Goal: Task Accomplishment & Management: Manage account settings

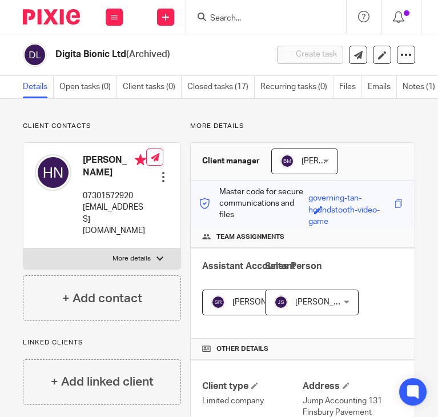
click at [213, 17] on input "Search" at bounding box center [260, 19] width 103 height 10
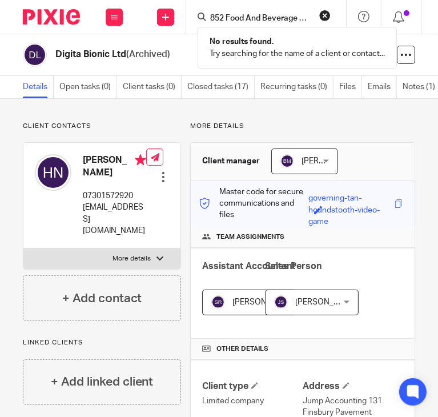
click button "submit" at bounding box center [0, 0] width 0 height 0
click at [296, 21] on input "852 Food And Beverage Ltd" at bounding box center [260, 19] width 103 height 10
paste input "Aberland Food Systems"
click at [242, 19] on input "Aberland Food Systems Ltd" at bounding box center [260, 19] width 103 height 10
paste input "cquire Life"
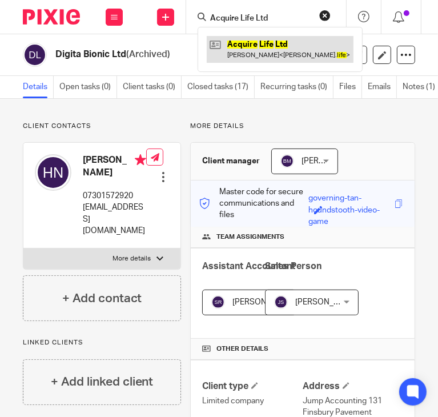
type input "Acquire Life Ltd"
click at [312, 38] on link at bounding box center [280, 49] width 147 height 26
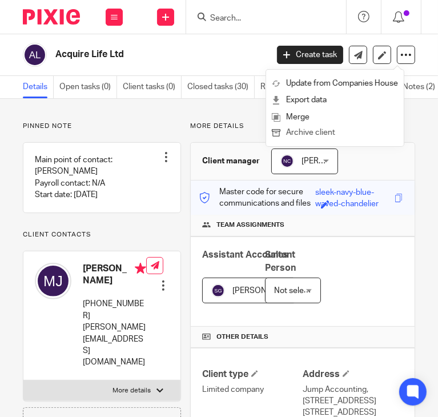
click at [307, 134] on button "Archive client" at bounding box center [335, 133] width 126 height 15
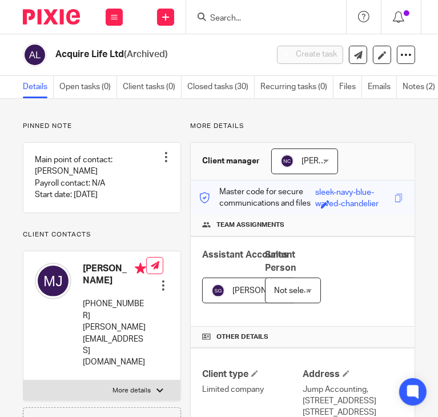
click at [254, 22] on input "Search" at bounding box center [260, 19] width 103 height 10
paste input "Arete Healthcare Ltd"
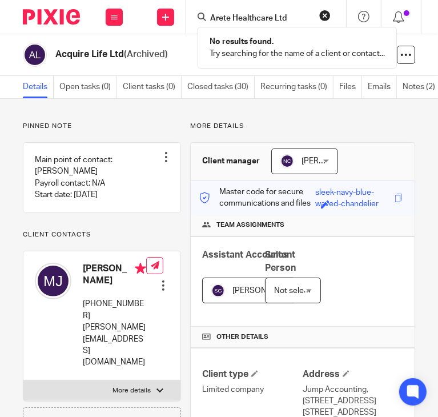
paste input "udemic"
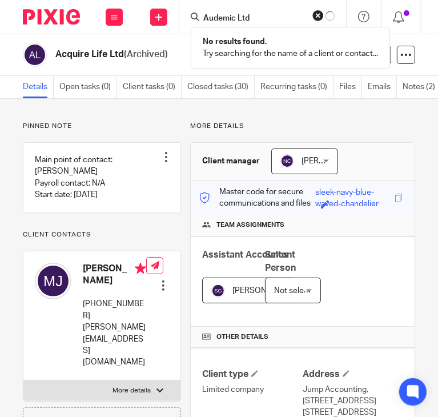
type input "Audemic Ltd"
click button "submit" at bounding box center [0, 0] width 0 height 0
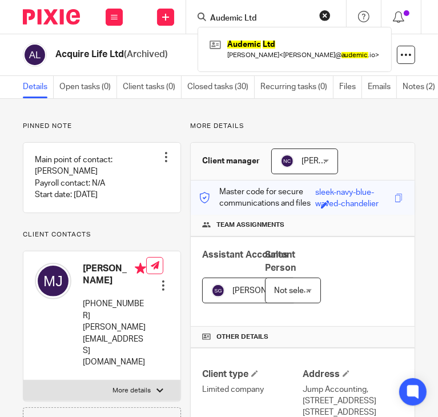
click at [284, 35] on div "Audemic Ltd Joshua Mitcham < joshua@ audemic .io >" at bounding box center [295, 49] width 194 height 45
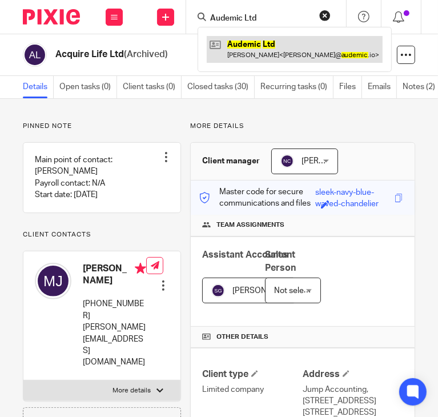
click at [281, 39] on link at bounding box center [295, 49] width 176 height 26
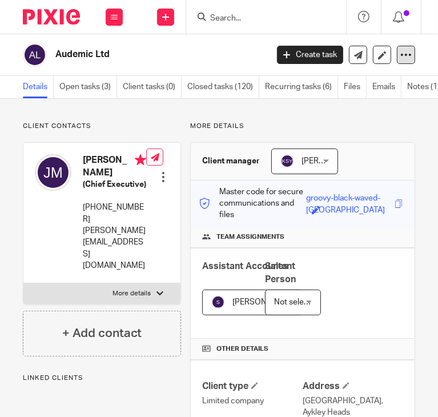
click at [397, 47] on div at bounding box center [406, 55] width 18 height 18
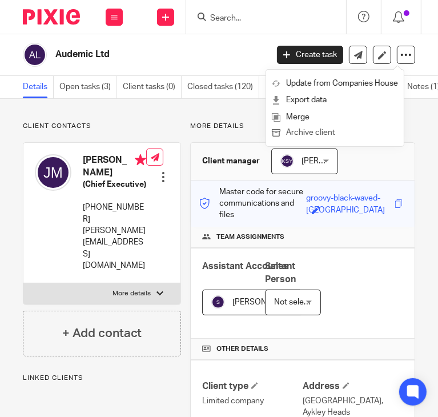
click at [315, 130] on button "Archive client" at bounding box center [335, 133] width 126 height 15
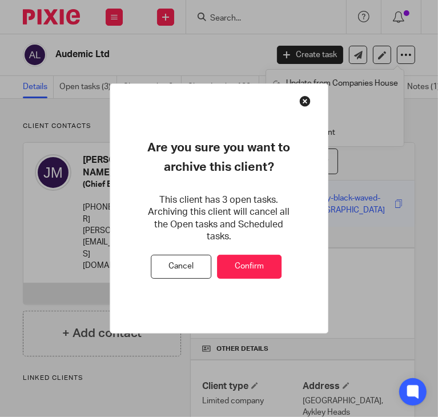
click at [240, 255] on button "Confirm" at bounding box center [249, 267] width 65 height 25
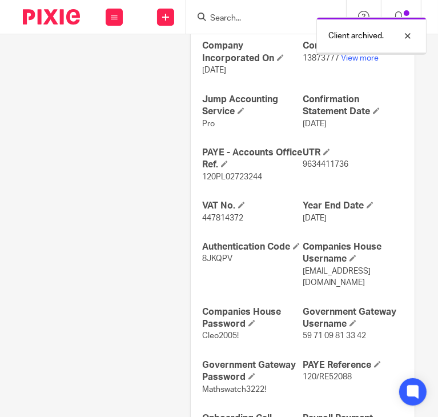
scroll to position [477, 0]
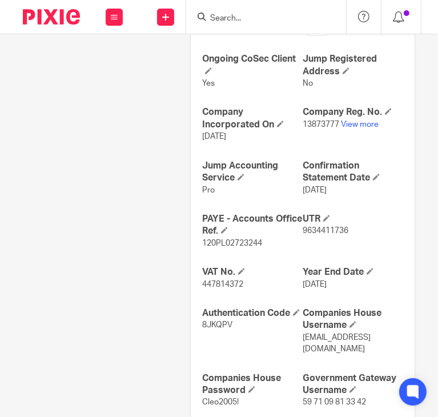
click at [233, 17] on input "Search" at bounding box center [260, 19] width 103 height 10
paste input "Biospan Limited"
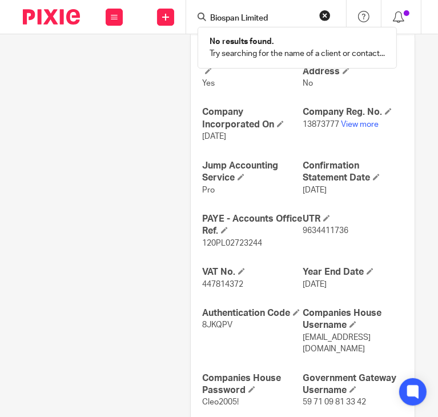
paste input "Core Ambition Tutors Lt"
click button "submit" at bounding box center [0, 0] width 0 height 0
click at [306, 18] on input "Core Ambition Tutors Ltd" at bounding box center [260, 19] width 103 height 10
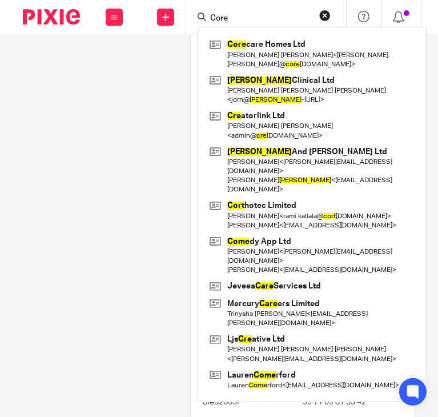
click button "submit" at bounding box center [0, 0] width 0 height 0
click at [266, 19] on input "Core" at bounding box center [260, 19] width 103 height 10
paste input "Diana Grant Limited"
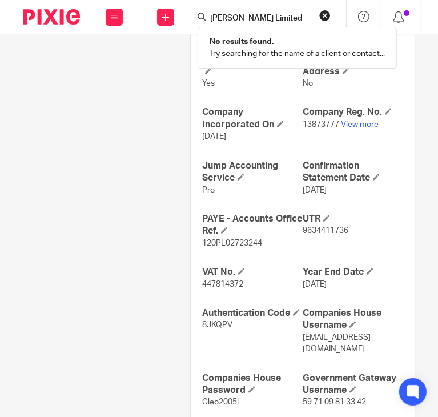
click at [288, 23] on form "Diana Grant Limited" at bounding box center [270, 17] width 122 height 14
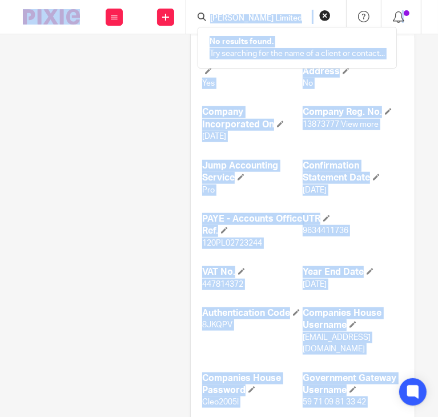
click at [289, 18] on input "Diana Grant Limited" at bounding box center [260, 19] width 103 height 10
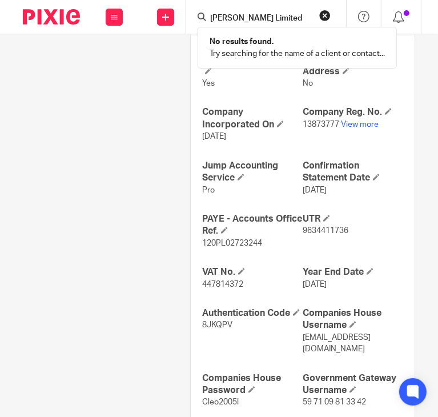
paste input "gita Bionic Lt"
type input "Digita Bionic Ltd"
drag, startPoint x: 296, startPoint y: 19, endPoint x: 212, endPoint y: 10, distance: 84.5
click at [212, 10] on form "Digita Bionic Ltd" at bounding box center [270, 17] width 122 height 14
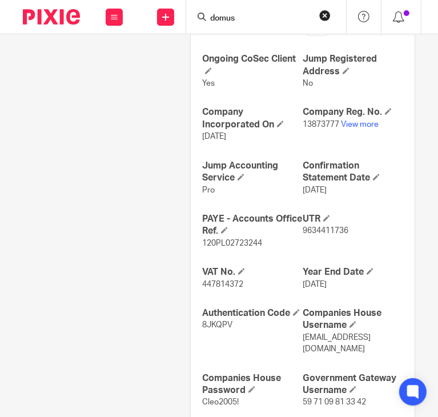
click button "submit" at bounding box center [0, 0] width 0 height 0
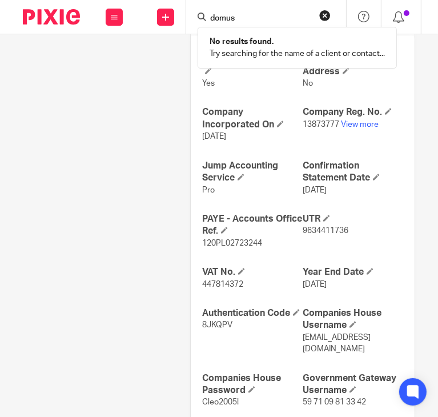
click at [244, 17] on input "domus" at bounding box center [260, 19] width 103 height 10
paste input "Ducaris Consulting Ltd"
click button "submit" at bounding box center [0, 0] width 0 height 0
click at [245, 21] on input "Ducaris" at bounding box center [260, 19] width 103 height 10
paste input "Ecomint Ltd"
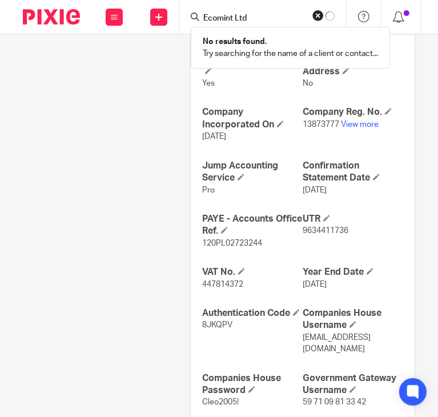
click button "submit" at bounding box center [0, 0] width 0 height 0
click at [259, 18] on input "Ecomint Ltd" at bounding box center [260, 19] width 103 height 10
paste input "den Ashram"
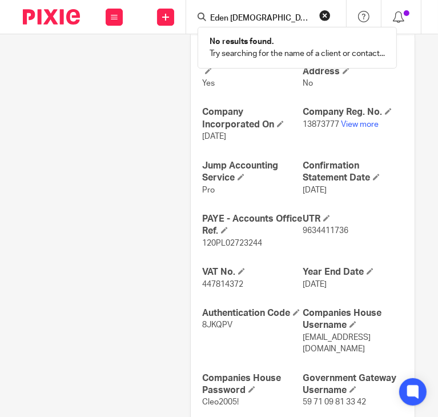
paste input "mm Clothing Store Limite"
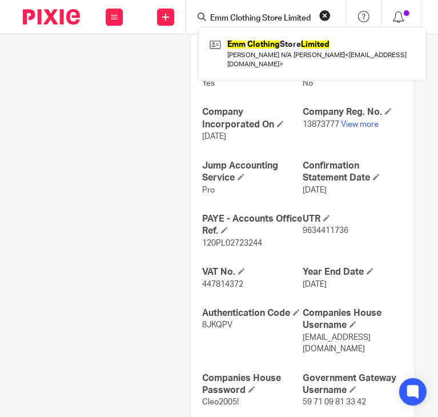
type input "Emm Clothing Store Limited"
click at [282, 33] on div "Emm Clothing Store Limited Emmanuel N/A Akhigbe < emm2008@hotmail.co.uk >" at bounding box center [312, 54] width 229 height 54
click at [283, 33] on div "Emm Clothing Store Limited Emmanuel N/A Akhigbe < emm2008@hotmail.co.uk >" at bounding box center [312, 54] width 229 height 54
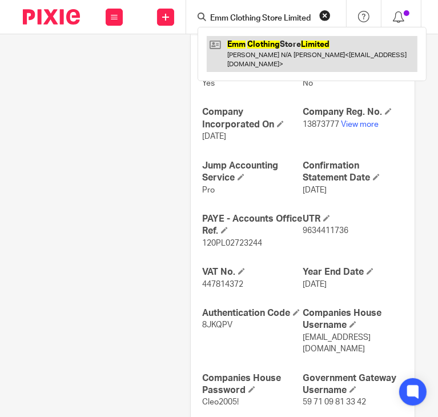
click at [356, 41] on link at bounding box center [312, 53] width 211 height 35
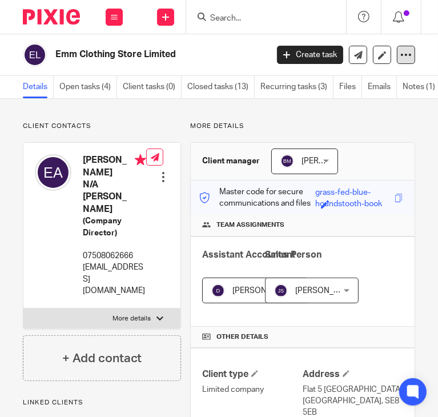
click at [400, 53] on icon at bounding box center [405, 54] width 11 height 11
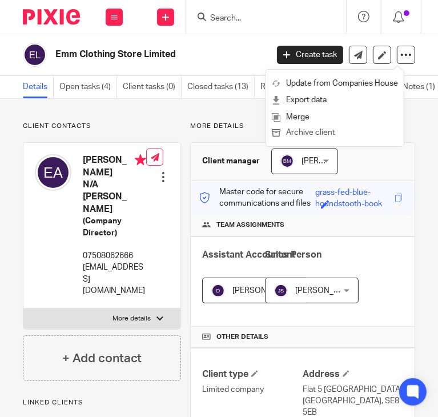
click at [316, 130] on button "Archive client" at bounding box center [335, 133] width 126 height 15
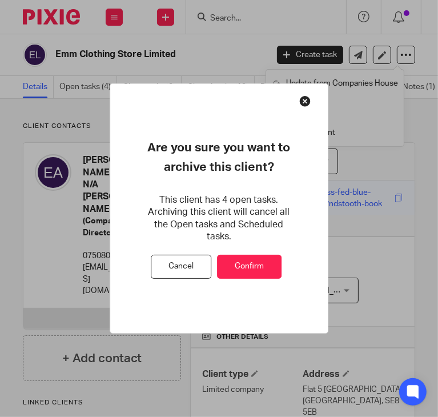
click at [244, 261] on button "Confirm" at bounding box center [249, 267] width 65 height 25
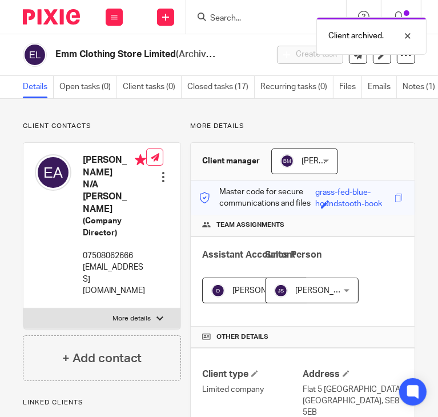
click at [215, 17] on input "Search" at bounding box center [260, 19] width 103 height 10
paste input "Epupp Limited"
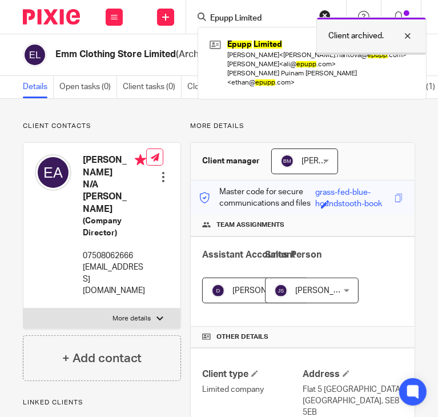
type input "Epupp Limited"
click at [408, 33] on div at bounding box center [399, 36] width 31 height 14
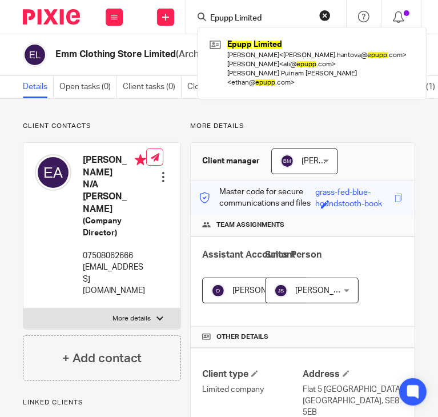
click at [286, 42] on link at bounding box center [312, 63] width 211 height 54
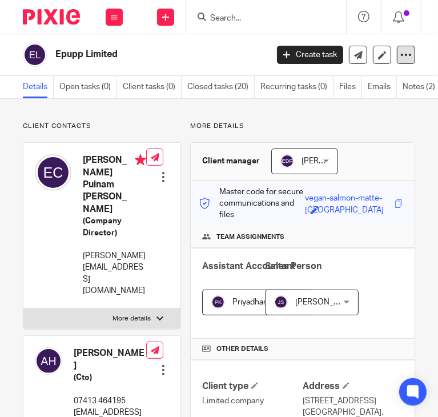
click at [400, 58] on icon at bounding box center [405, 54] width 11 height 11
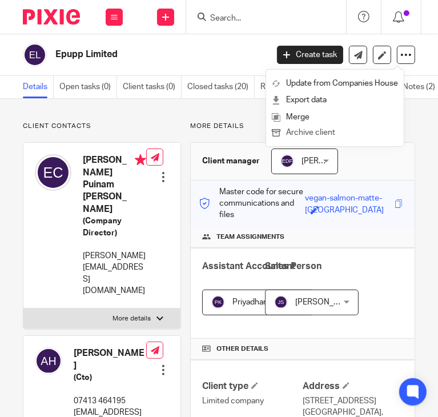
click at [315, 131] on button "Archive client" at bounding box center [335, 133] width 126 height 15
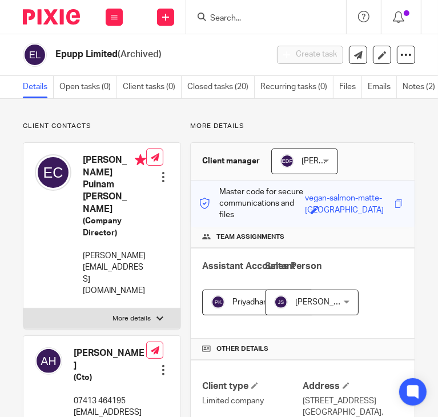
click at [215, 20] on input "Search" at bounding box center [260, 19] width 103 height 10
paste input "FitWith Ltd"
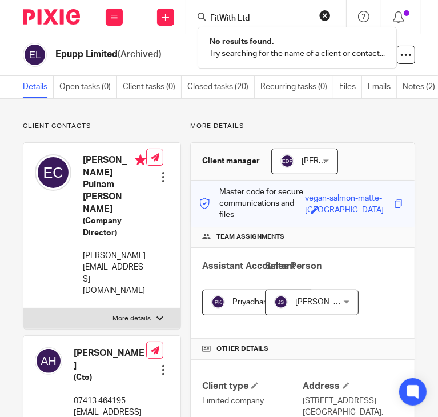
paste input "Gendo Technology"
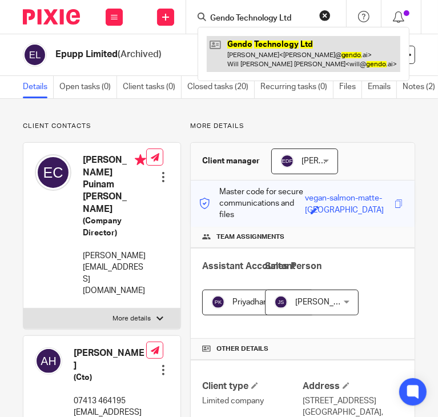
type input "Gendo Technology Ltd"
click at [262, 49] on link at bounding box center [304, 53] width 194 height 35
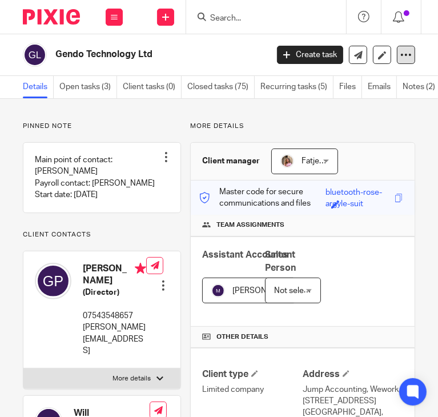
click at [400, 54] on icon at bounding box center [405, 54] width 11 height 11
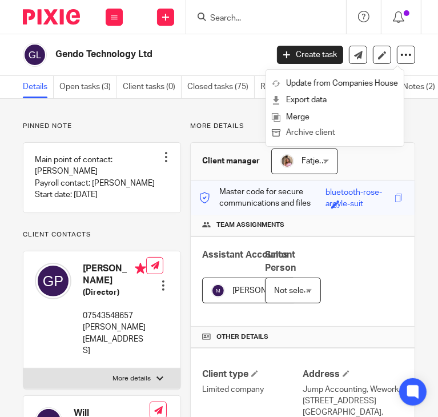
click at [308, 132] on button "Archive client" at bounding box center [335, 133] width 126 height 15
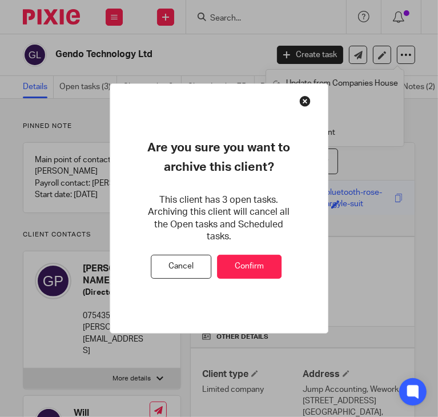
drag, startPoint x: 251, startPoint y: 259, endPoint x: 365, endPoint y: 129, distance: 172.9
click at [251, 256] on button "Confirm" at bounding box center [249, 267] width 65 height 25
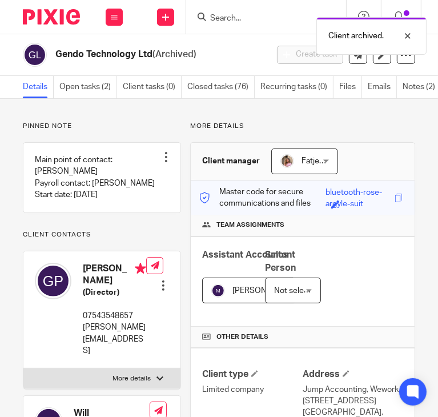
click at [234, 23] on div "Client archived." at bounding box center [323, 32] width 208 height 43
click at [232, 16] on div "Client archived." at bounding box center [323, 32] width 208 height 43
click at [407, 31] on div at bounding box center [399, 36] width 31 height 14
click at [240, 14] on input "Search" at bounding box center [260, 19] width 103 height 10
paste input "General Purpose Training Ltd"
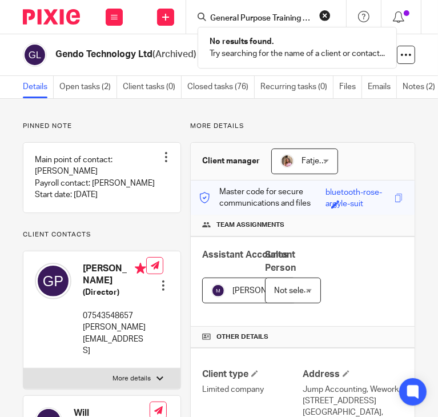
click at [234, 11] on form "General Purpose Training Ltd" at bounding box center [270, 17] width 122 height 14
click at [240, 19] on input "General Purpose Training Ltd" at bounding box center [260, 19] width 103 height 10
paste input "Hands In Limite"
click at [235, 14] on input "Hands In Limited" at bounding box center [260, 19] width 103 height 10
paste input "ercules Retail (Uk) Lt"
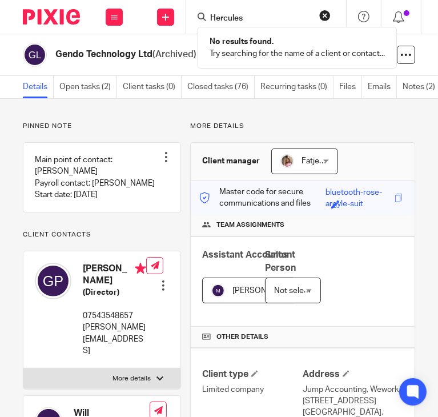
click button "submit" at bounding box center [0, 0] width 0 height 0
click at [252, 26] on div "Hercules No results found. Try searching for the name of a client or contact..." at bounding box center [266, 17] width 160 height 34
click at [251, 17] on input "Hercules" at bounding box center [260, 19] width 103 height 10
paste input "lthie Labs Ltd"
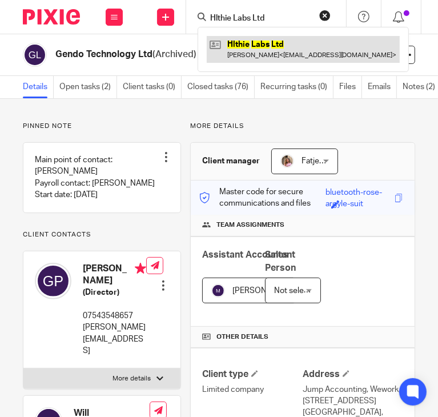
type input "Hlthie Labs Ltd"
click at [303, 37] on link at bounding box center [303, 49] width 193 height 26
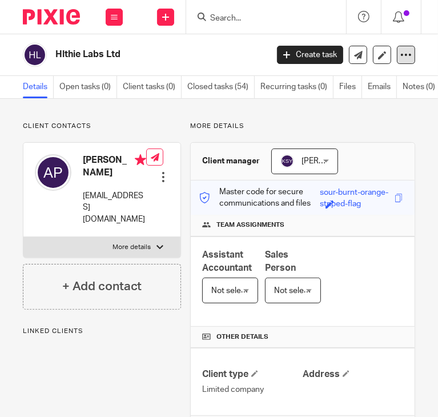
click at [400, 54] on icon at bounding box center [405, 54] width 11 height 11
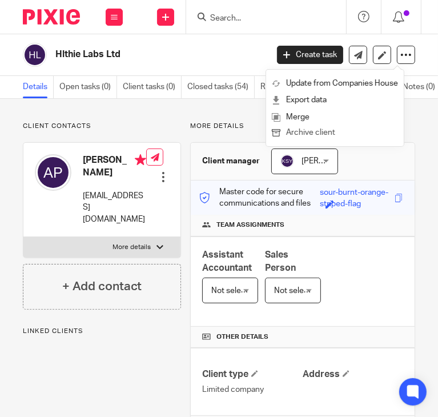
click at [315, 128] on button "Archive client" at bounding box center [335, 133] width 126 height 15
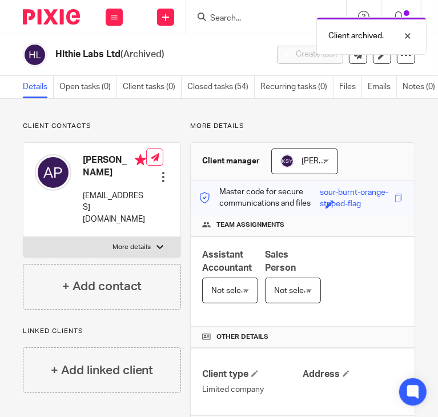
click at [228, 17] on div "Client archived." at bounding box center [323, 32] width 208 height 43
click at [227, 17] on div "Client archived." at bounding box center [323, 32] width 208 height 43
click at [217, 15] on input "Search" at bounding box center [260, 19] width 103 height 10
paste input "Inclusive Navigator Ltd"
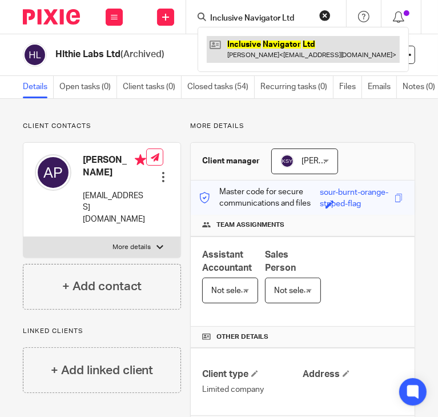
type input "Inclusive Navigator Ltd"
click at [260, 43] on link at bounding box center [303, 49] width 193 height 26
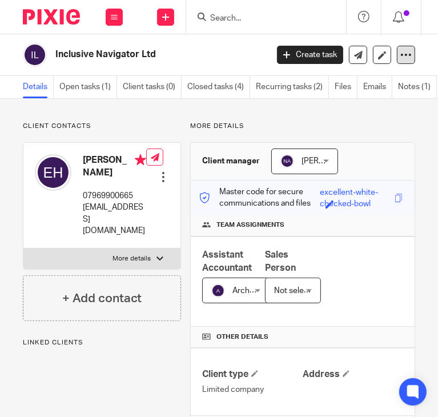
click at [400, 58] on icon at bounding box center [405, 54] width 11 height 11
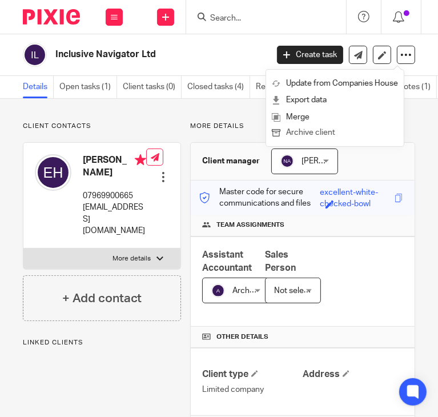
click at [308, 133] on button "Archive client" at bounding box center [335, 133] width 126 height 15
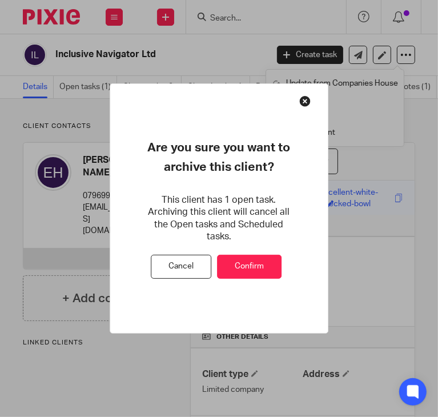
drag, startPoint x: 255, startPoint y: 262, endPoint x: 265, endPoint y: 201, distance: 61.4
click at [256, 261] on button "Confirm" at bounding box center [249, 267] width 65 height 25
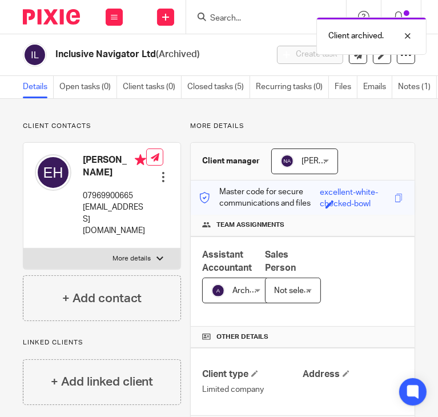
click at [240, 14] on div "Client archived." at bounding box center [323, 32] width 208 height 43
click at [228, 21] on div "Client archived." at bounding box center [323, 32] width 208 height 43
click at [211, 14] on input "Search" at bounding box center [260, 19] width 103 height 10
click at [217, 17] on input "Search" at bounding box center [260, 19] width 103 height 10
paste input "Invenirex Ltd"
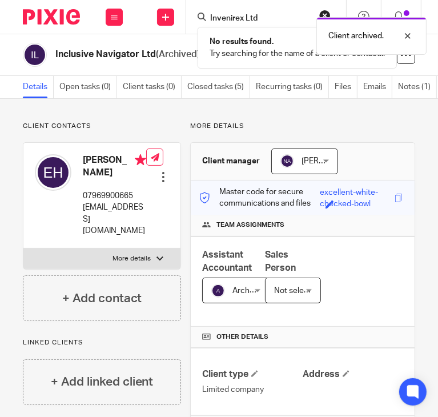
type input "Invenirex Ltd"
paste input "Search"
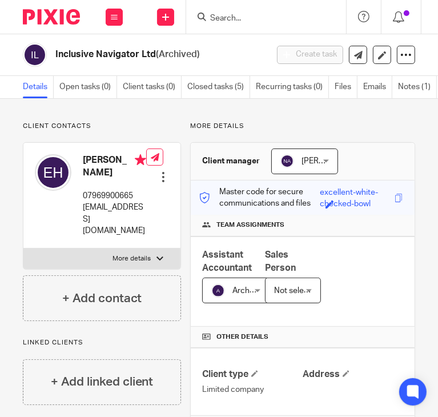
click at [239, 21] on input "Search" at bounding box center [260, 19] width 103 height 10
paste input "m"
click at [239, 21] on input "Search" at bounding box center [260, 19] width 103 height 10
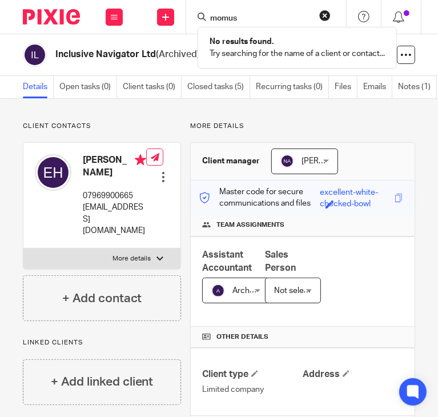
click button "submit" at bounding box center [0, 0] width 0 height 0
click at [244, 17] on input "momus" at bounding box center [260, 19] width 103 height 10
paste input "Moverly Ltd"
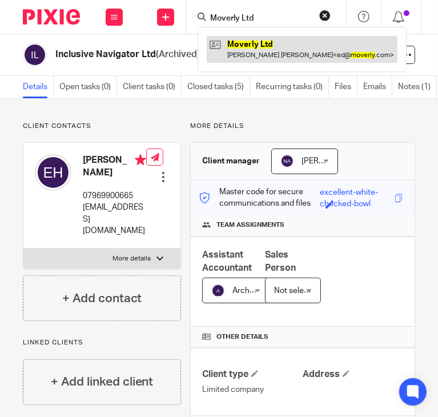
type input "Moverly Ltd"
click at [271, 47] on link at bounding box center [302, 49] width 191 height 26
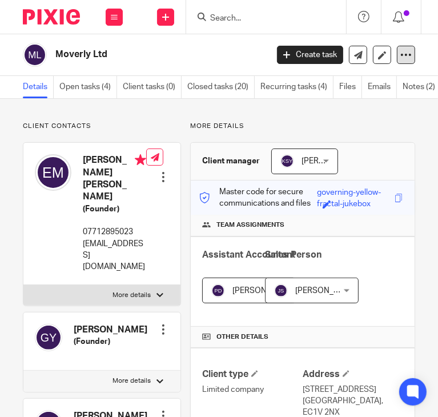
click at [403, 58] on div at bounding box center [406, 55] width 18 height 18
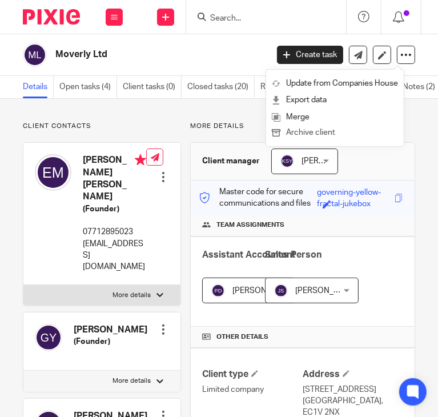
click at [321, 131] on button "Archive client" at bounding box center [335, 133] width 126 height 15
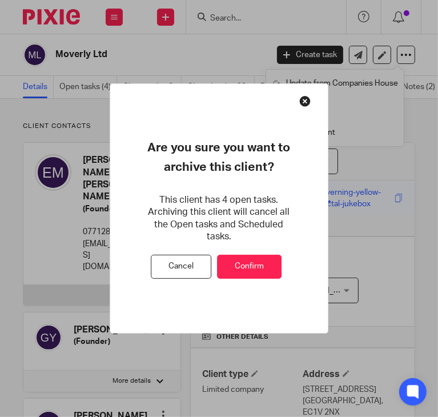
drag, startPoint x: 250, startPoint y: 261, endPoint x: 397, endPoint y: 219, distance: 152.6
click at [253, 260] on button "Confirm" at bounding box center [249, 267] width 65 height 25
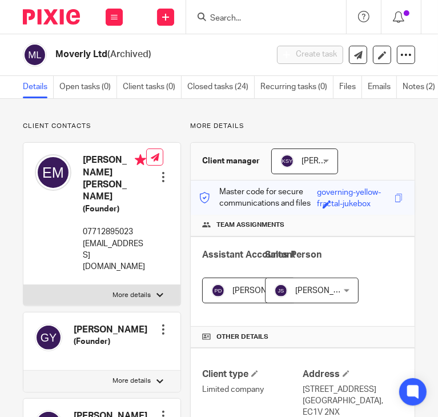
click at [230, 19] on input "Search" at bounding box center [260, 19] width 103 height 10
paste input "Optimal Network Ltd"
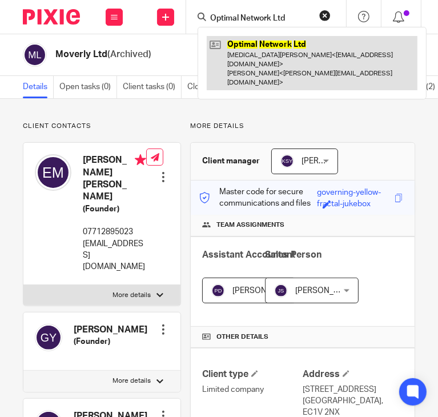
type input "Optimal Network Ltd"
click at [264, 43] on link at bounding box center [312, 63] width 211 height 54
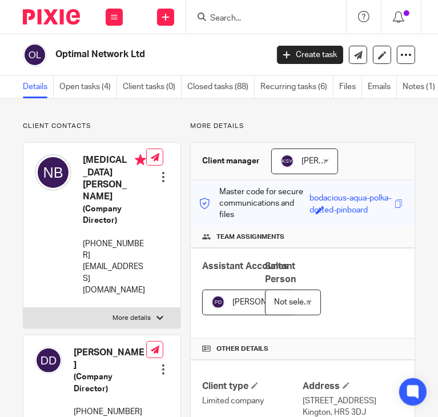
click at [228, 17] on input "Search" at bounding box center [260, 19] width 103 height 10
paste input "o"
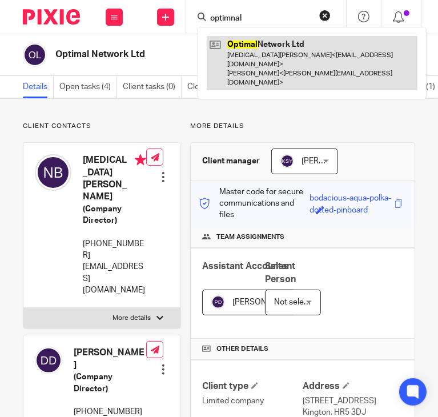
type input "optimnal"
click at [246, 51] on link at bounding box center [312, 63] width 211 height 54
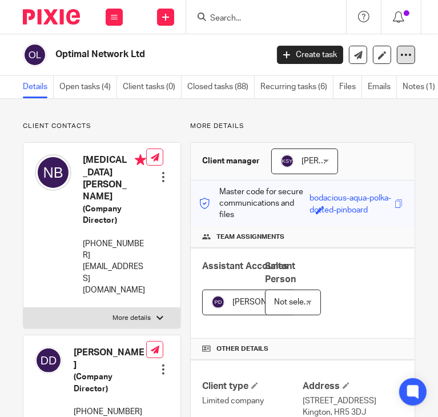
click at [400, 56] on icon at bounding box center [405, 54] width 11 height 11
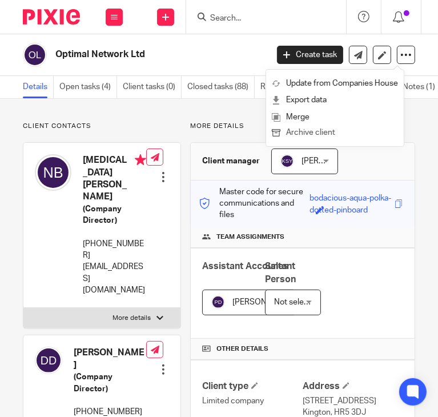
click at [311, 133] on button "Archive client" at bounding box center [335, 133] width 126 height 15
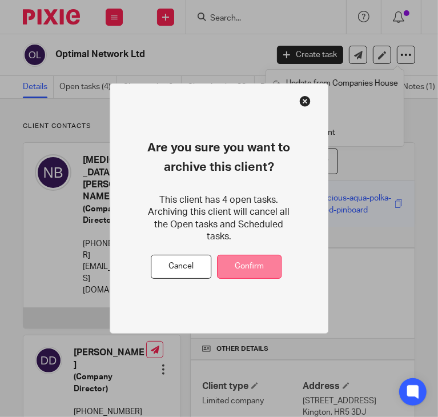
click at [248, 261] on button "Confirm" at bounding box center [249, 267] width 65 height 25
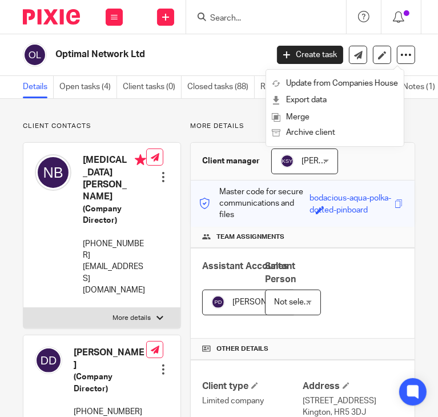
click at [238, 14] on input "Search" at bounding box center [260, 19] width 103 height 10
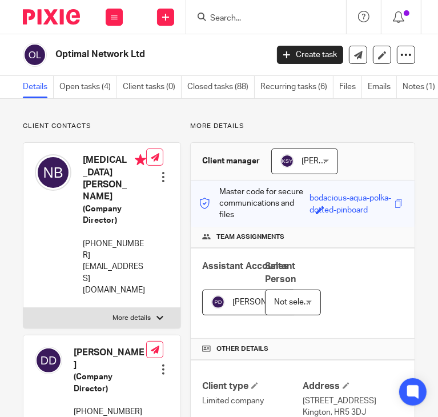
paste input "PH3 Capital Ventures Ltd"
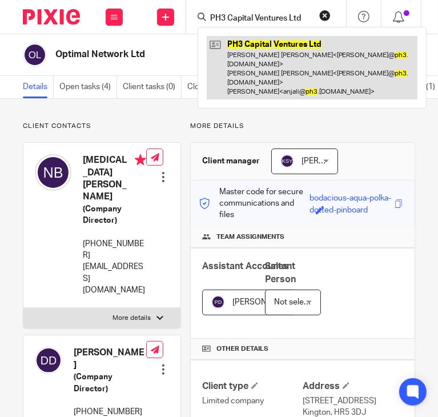
type input "PH3 Capital Ventures Ltd"
click at [303, 69] on link at bounding box center [312, 67] width 211 height 63
click at [304, 69] on link at bounding box center [312, 67] width 211 height 63
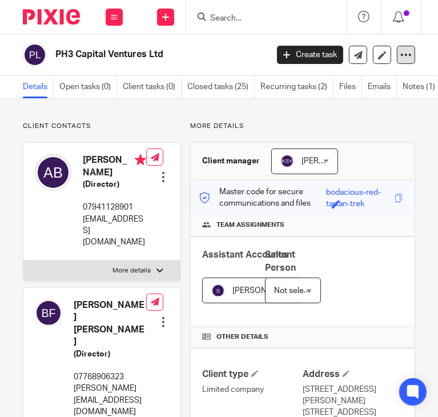
click at [401, 57] on icon at bounding box center [405, 54] width 11 height 11
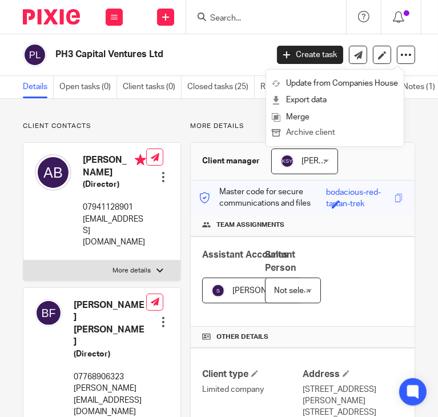
click at [326, 131] on button "Archive client" at bounding box center [335, 133] width 126 height 15
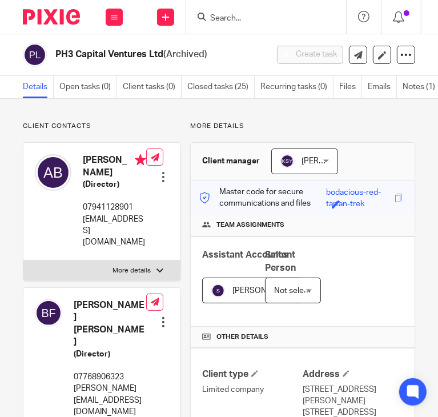
click at [217, 21] on input "Search" at bounding box center [260, 19] width 103 height 10
paste input "SGF Partners Ltd."
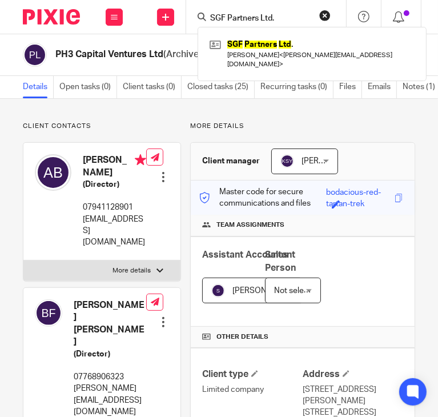
type input "SGF Partners Ltd."
click at [276, 32] on div "SGF Partners Ltd . Freddie Scobey < freddie@work-play.co.uk >" at bounding box center [312, 54] width 229 height 54
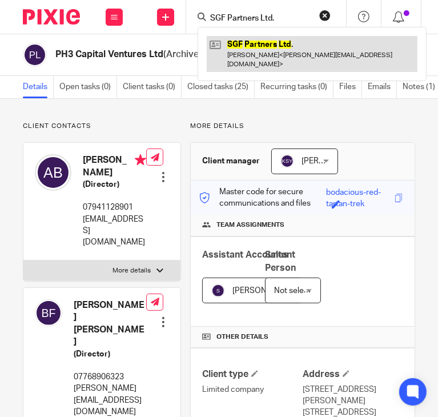
click at [302, 56] on link at bounding box center [312, 53] width 211 height 35
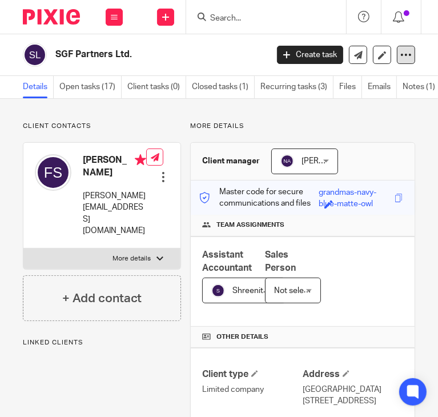
click at [400, 53] on icon at bounding box center [405, 54] width 11 height 11
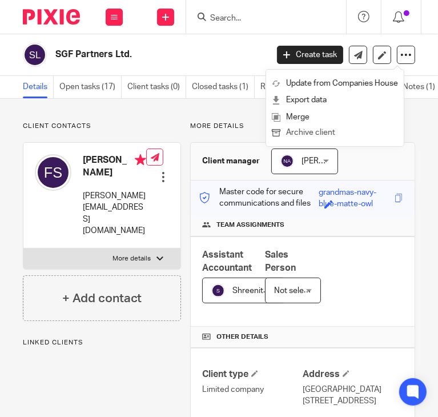
click at [296, 131] on button "Archive client" at bounding box center [335, 133] width 126 height 15
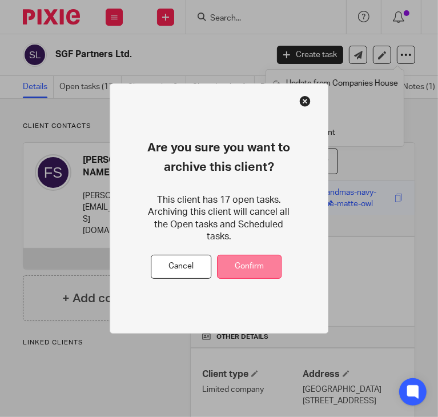
click at [257, 268] on button "Confirm" at bounding box center [249, 267] width 65 height 25
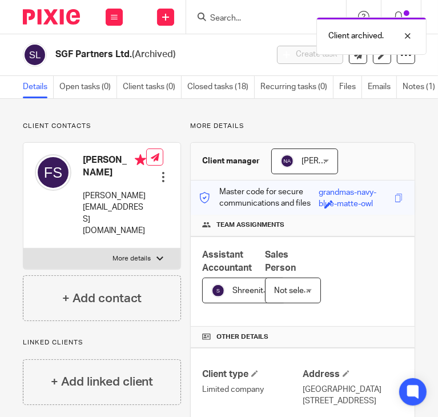
click at [228, 19] on div "Client archived." at bounding box center [323, 32] width 208 height 43
click at [224, 12] on div "Client archived." at bounding box center [323, 32] width 208 height 43
click at [409, 32] on div at bounding box center [399, 36] width 31 height 14
click at [264, 14] on input "Search" at bounding box center [260, 19] width 103 height 10
paste input "Slip Technology Limited"
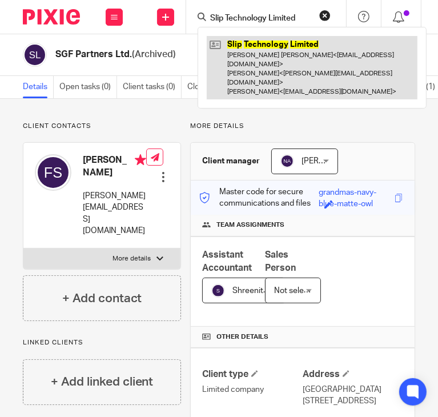
type input "Slip Technology Limited"
click at [260, 51] on link at bounding box center [312, 67] width 211 height 63
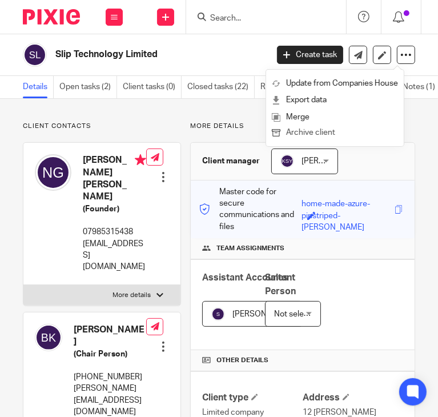
click at [292, 133] on button "Archive client" at bounding box center [335, 133] width 126 height 15
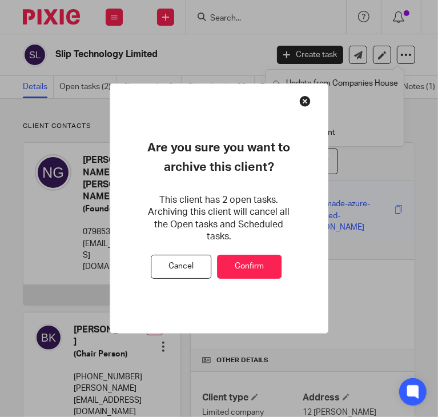
drag, startPoint x: 247, startPoint y: 264, endPoint x: 244, endPoint y: 253, distance: 11.2
click at [247, 263] on button "Confirm" at bounding box center [249, 267] width 65 height 25
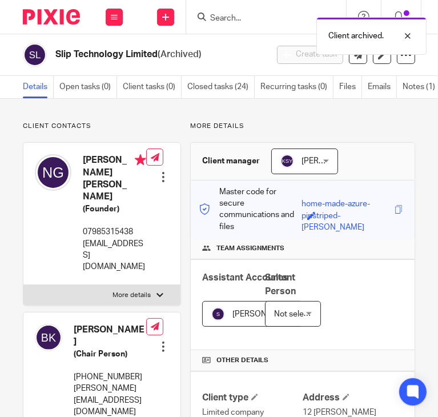
click at [235, 14] on div "Client archived." at bounding box center [323, 32] width 208 height 43
click at [228, 18] on div "Client archived." at bounding box center [323, 32] width 208 height 43
click at [408, 33] on div at bounding box center [399, 36] width 31 height 14
click at [239, 19] on input "Search" at bounding box center [260, 19] width 103 height 10
paste input "SMB Websites Ltd"
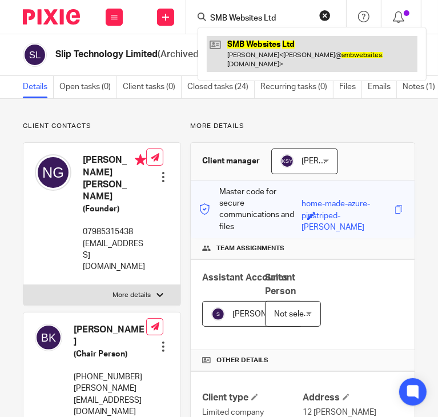
type input "SMB Websites Ltd"
click at [259, 57] on link at bounding box center [312, 53] width 211 height 35
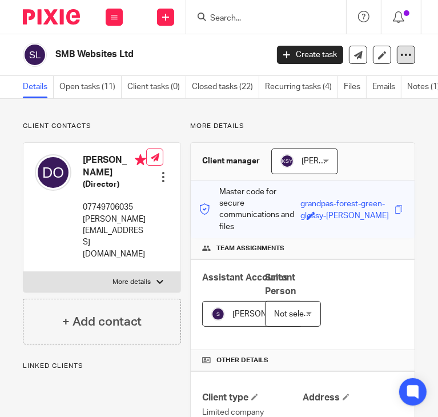
click at [400, 55] on icon at bounding box center [405, 54] width 11 height 11
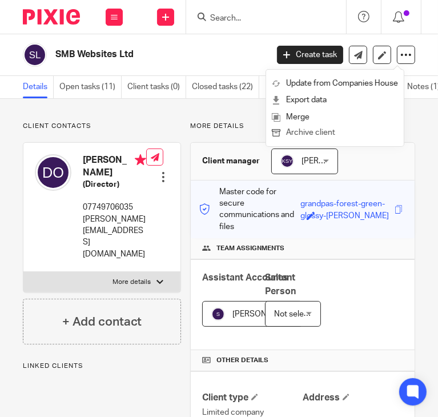
click at [315, 129] on button "Archive client" at bounding box center [335, 133] width 126 height 15
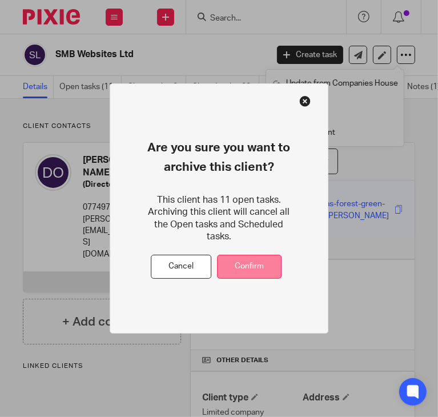
click at [256, 262] on button "Confirm" at bounding box center [249, 267] width 65 height 25
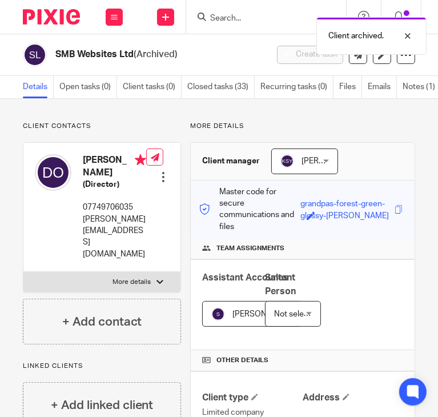
click at [232, 21] on div "Client archived." at bounding box center [323, 32] width 208 height 43
click at [228, 18] on input "Search" at bounding box center [260, 19] width 103 height 10
paste input "Spotlas App Limited"
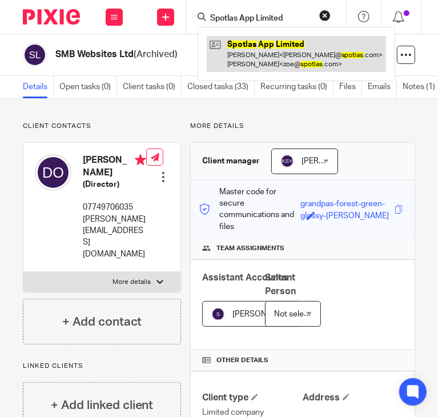
type input "Spotlas App Limited"
drag, startPoint x: 285, startPoint y: 52, endPoint x: 354, endPoint y: 65, distance: 69.8
click at [285, 53] on link at bounding box center [296, 53] width 179 height 35
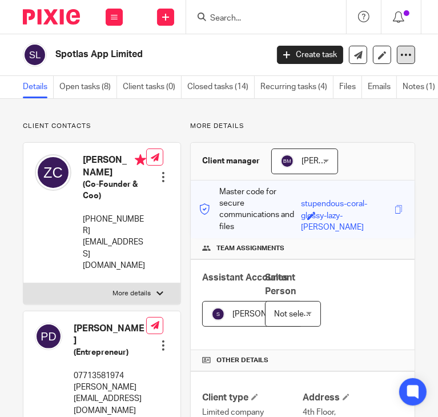
click at [400, 51] on icon at bounding box center [405, 54] width 11 height 11
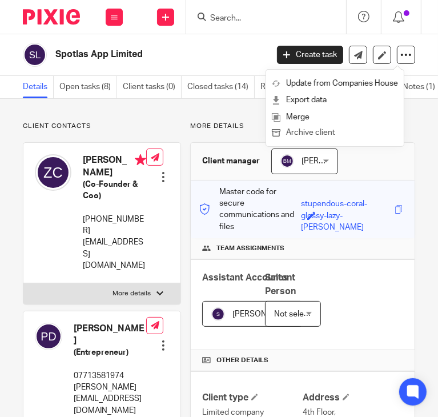
click at [304, 135] on button "Archive client" at bounding box center [335, 133] width 126 height 15
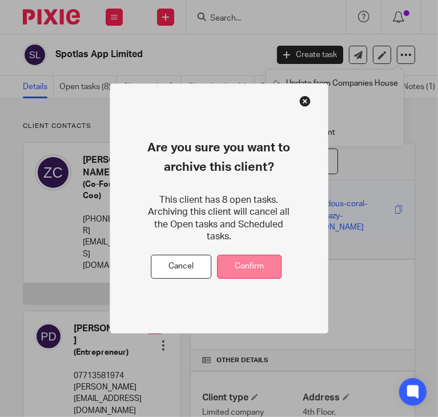
click at [241, 256] on button "Confirm" at bounding box center [249, 267] width 65 height 25
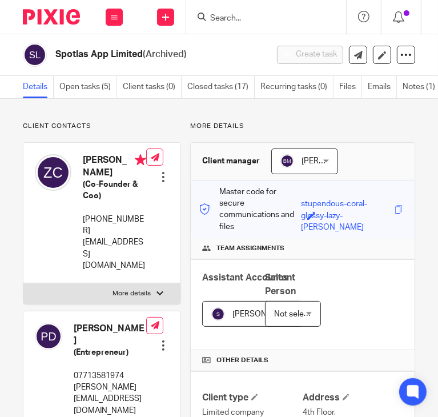
click at [224, 17] on input "Search" at bounding box center [260, 19] width 103 height 10
paste input "Spring Talent Ltd"
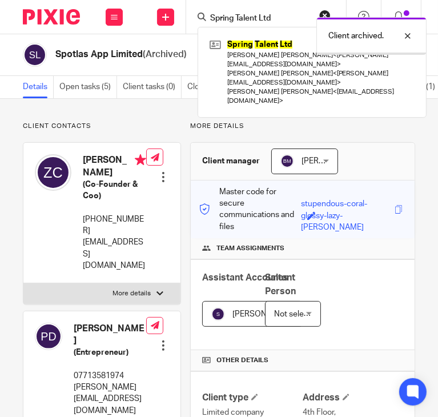
type input "Spring Talent Ltd"
click at [253, 46] on div "Client archived." at bounding box center [323, 32] width 208 height 43
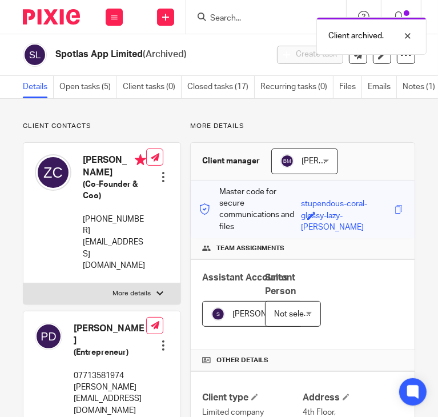
drag, startPoint x: 240, startPoint y: 3, endPoint x: 235, endPoint y: 15, distance: 13.3
click at [238, 11] on body "Work Email Clients Team Reports Work Email Clients Team Reports Settings Send n…" at bounding box center [219, 208] width 438 height 417
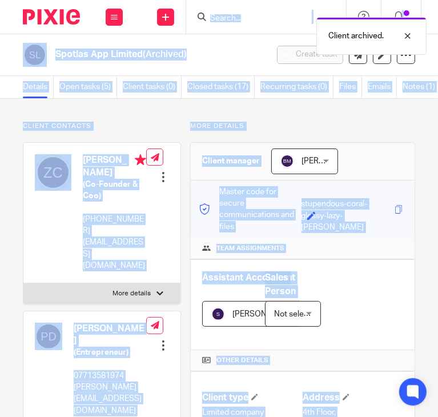
click at [201, 53] on h2 "Spotlas App Limited (Archived)" at bounding box center [136, 55] width 163 height 12
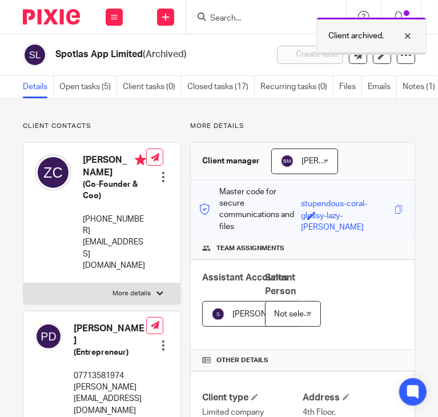
click at [409, 30] on div at bounding box center [399, 36] width 31 height 14
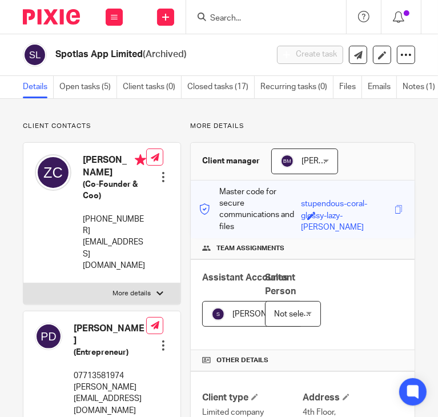
click at [217, 18] on input "Search" at bounding box center [260, 19] width 103 height 10
paste input "Spring Talent Ltd"
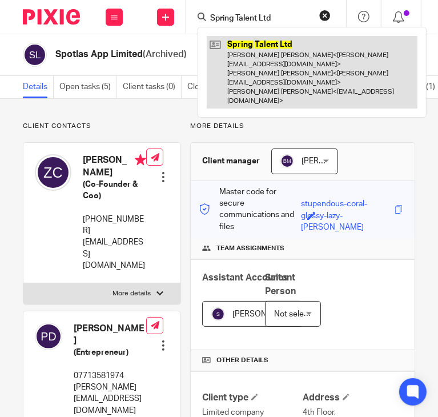
type input "Spring Talent Ltd"
click at [262, 58] on link at bounding box center [312, 72] width 211 height 73
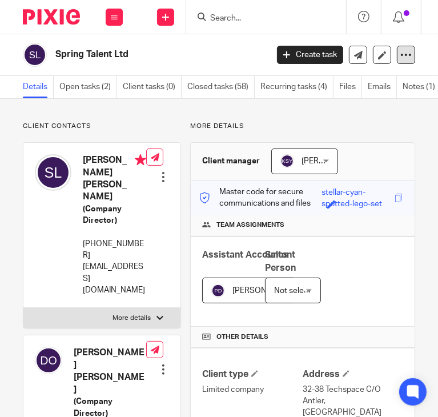
click at [400, 55] on icon at bounding box center [405, 54] width 11 height 11
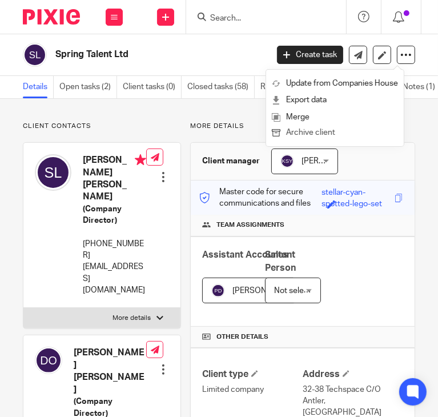
click at [304, 133] on button "Archive client" at bounding box center [335, 133] width 126 height 15
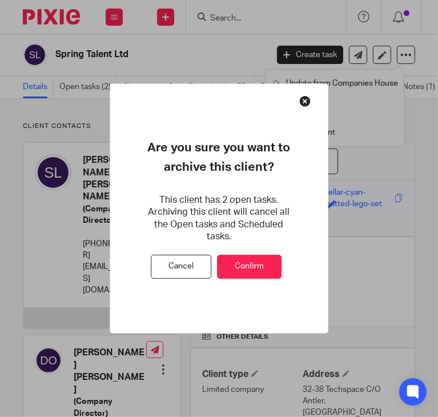
drag, startPoint x: 239, startPoint y: 254, endPoint x: 303, endPoint y: 222, distance: 71.5
click at [242, 255] on button "Confirm" at bounding box center [249, 267] width 65 height 25
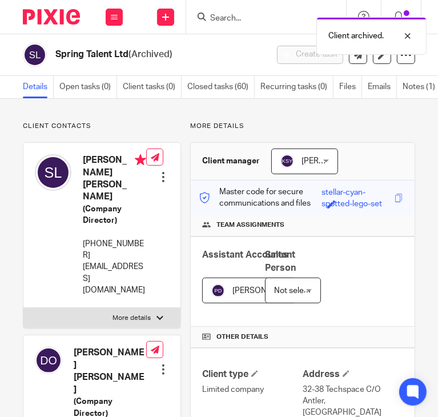
click at [233, 23] on div "Client archived." at bounding box center [323, 32] width 208 height 43
click at [228, 18] on div "Client archived." at bounding box center [323, 32] width 208 height 43
drag, startPoint x: 206, startPoint y: 18, endPoint x: 249, endPoint y: 15, distance: 43.5
click at [214, 19] on div at bounding box center [264, 17] width 133 height 14
click at [411, 33] on div at bounding box center [399, 36] width 31 height 14
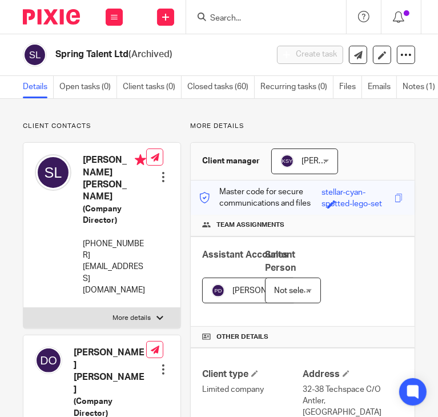
click at [227, 14] on input "Search" at bounding box center [260, 19] width 103 height 10
click at [231, 18] on input "Search" at bounding box center [260, 19] width 103 height 10
click at [218, 34] on div "Work Email Clients Team Reports Work Email Clients Team Reports Settings Send n…" at bounding box center [219, 17] width 438 height 34
click at [213, 19] on input "Search" at bounding box center [260, 19] width 103 height 10
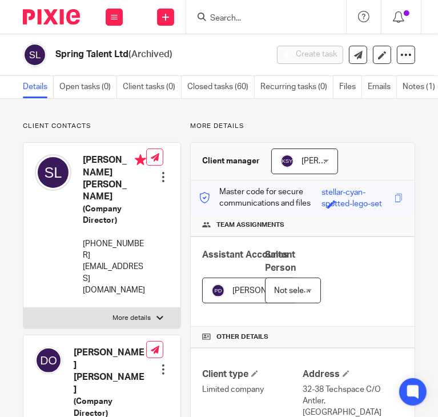
paste input "t"
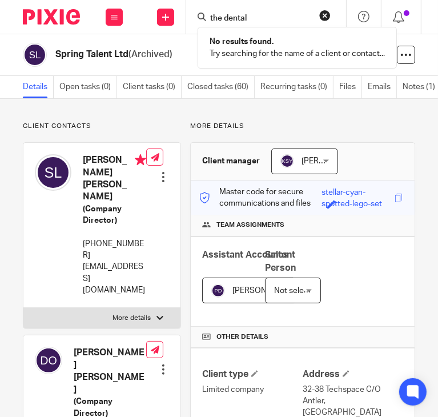
paste input "The Tithe Value Plc"
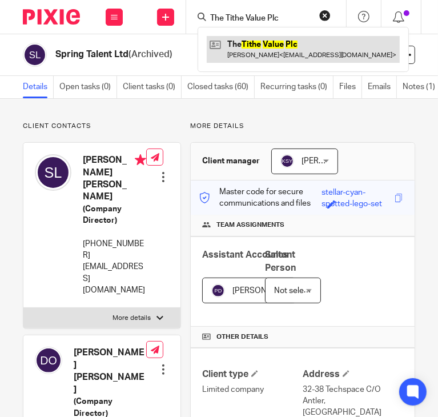
type input "The Tithe Value Plc"
click at [263, 50] on link at bounding box center [303, 49] width 193 height 26
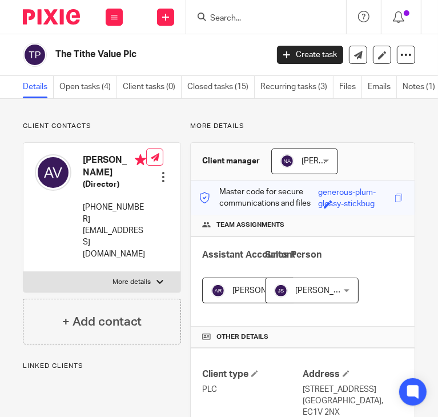
click at [400, 51] on icon at bounding box center [405, 54] width 11 height 11
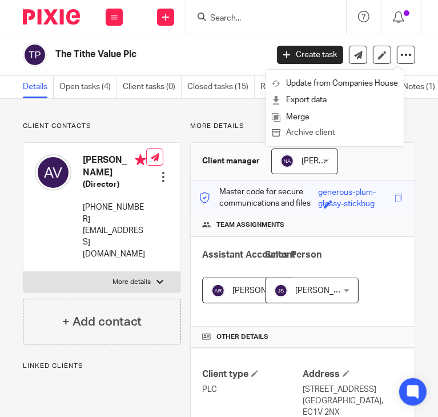
click at [305, 130] on button "Archive client" at bounding box center [335, 133] width 126 height 15
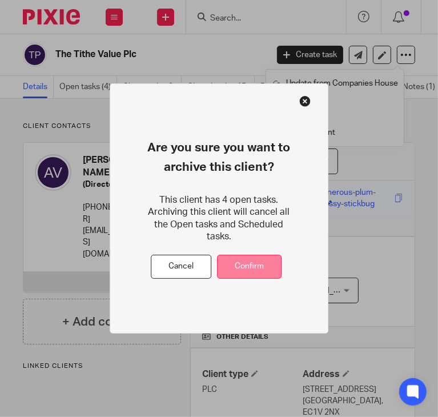
click at [249, 255] on button "Confirm" at bounding box center [249, 267] width 65 height 25
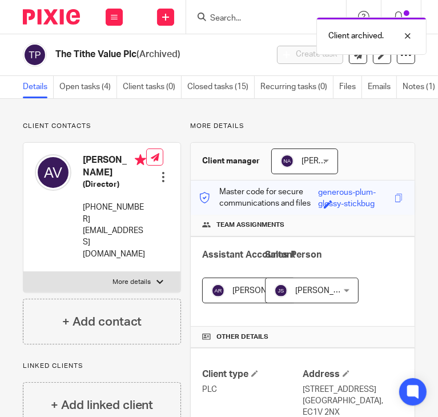
click at [236, 18] on div "Client archived." at bounding box center [323, 32] width 208 height 43
drag, startPoint x: 222, startPoint y: 21, endPoint x: 270, endPoint y: 23, distance: 48.0
click at [226, 22] on div "Client archived." at bounding box center [323, 32] width 208 height 43
click at [408, 35] on div at bounding box center [399, 36] width 31 height 14
click at [219, 17] on input "Search" at bounding box center [260, 19] width 103 height 10
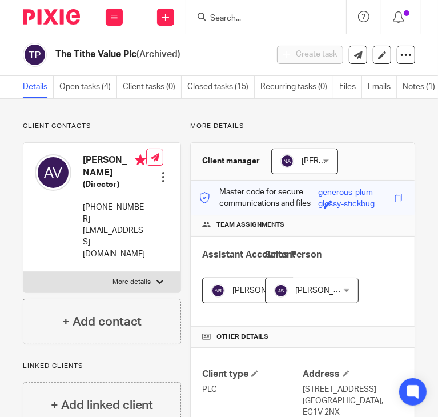
paste input "Underpay Ltd"
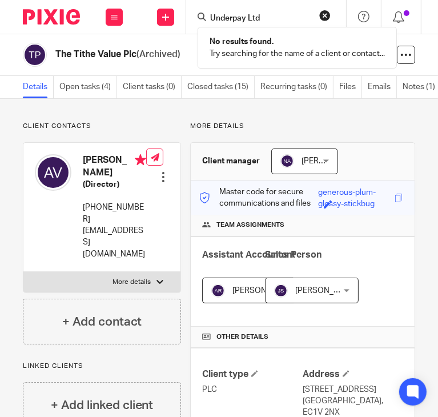
paste input "VIA Markets Limite"
click button "submit" at bounding box center [0, 0] width 0 height 0
click at [258, 17] on input "VIA" at bounding box center [260, 19] width 103 height 10
type input "V"
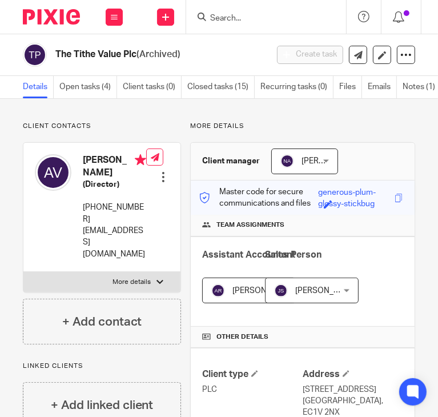
click at [247, 17] on input "Search" at bounding box center [260, 19] width 103 height 10
paste input "Voyage Support Services Ltd"
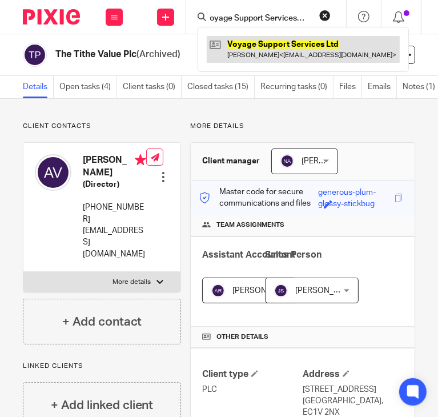
type input "Voyage Support Services Ltd"
click at [264, 51] on link at bounding box center [303, 49] width 193 height 26
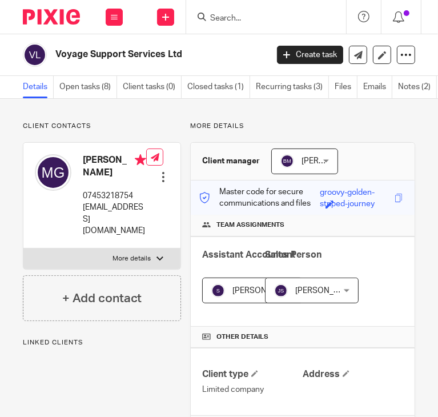
click at [402, 56] on icon at bounding box center [405, 54] width 11 height 11
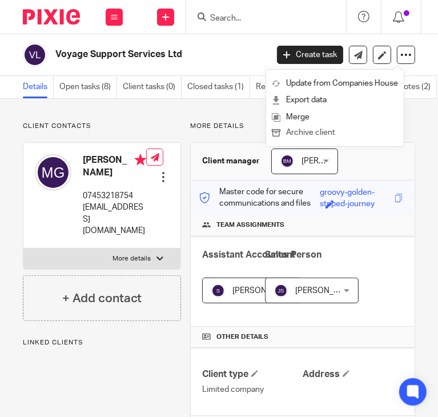
click at [318, 129] on button "Archive client" at bounding box center [335, 133] width 126 height 15
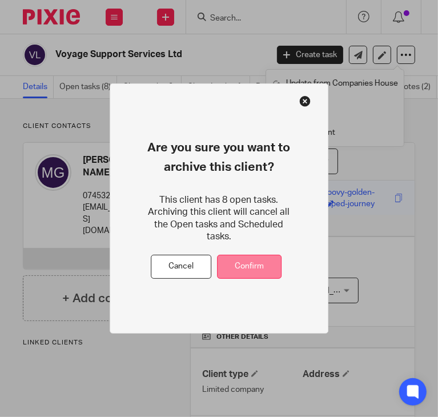
click at [240, 259] on button "Confirm" at bounding box center [249, 267] width 65 height 25
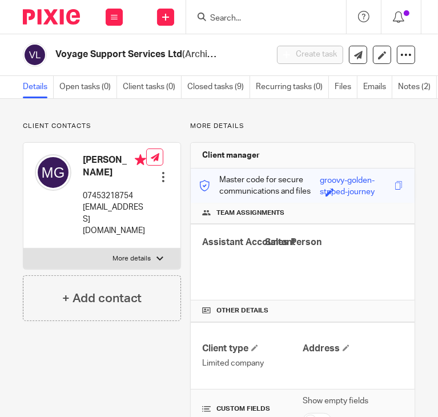
click at [222, 16] on input "Search" at bounding box center [260, 19] width 103 height 10
paste input "Yellow Software Limited"
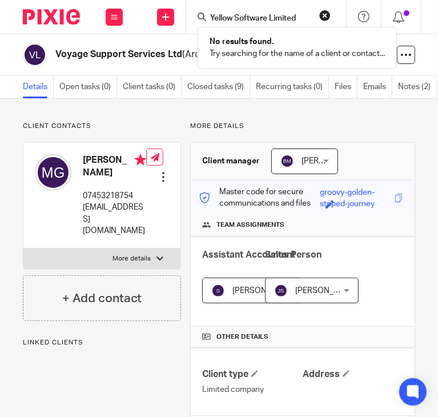
type input "Yellow Software Limited"
click at [243, 13] on div "Client archived." at bounding box center [323, 32] width 208 height 43
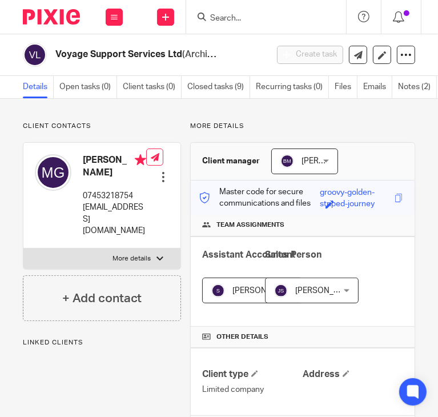
click at [243, 17] on input "Search" at bounding box center [260, 19] width 103 height 10
paste input "Zavo Ltd"
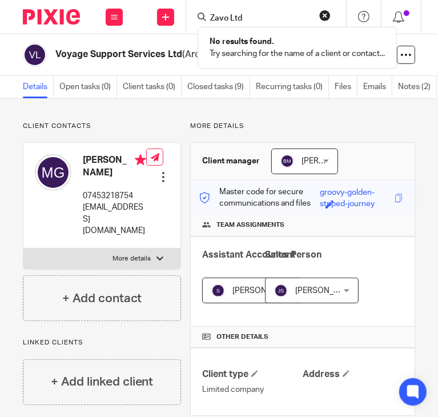
click at [260, 17] on input "Zavo Ltd" at bounding box center [260, 19] width 103 height 10
paste input "est Longevity"
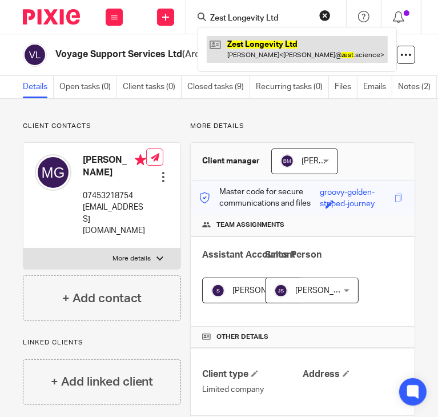
type input "Zest Longevity Ltd"
click at [311, 49] on link at bounding box center [297, 49] width 181 height 26
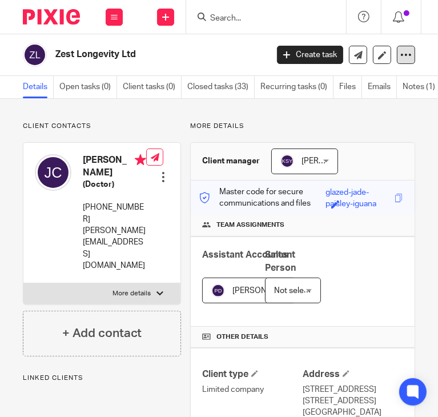
click at [400, 50] on icon at bounding box center [405, 54] width 11 height 11
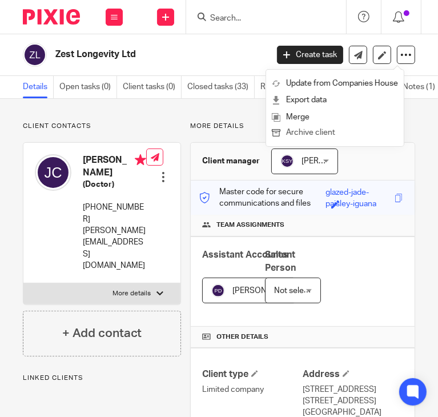
click at [306, 129] on button "Archive client" at bounding box center [335, 133] width 126 height 15
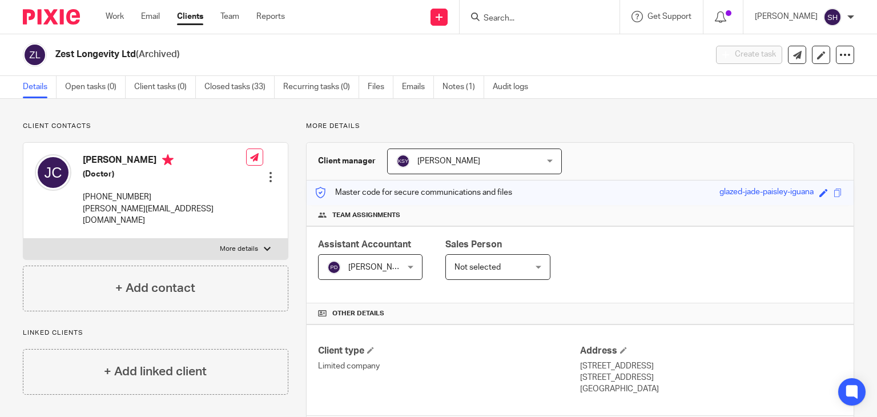
click at [438, 14] on input "Search" at bounding box center [534, 19] width 103 height 10
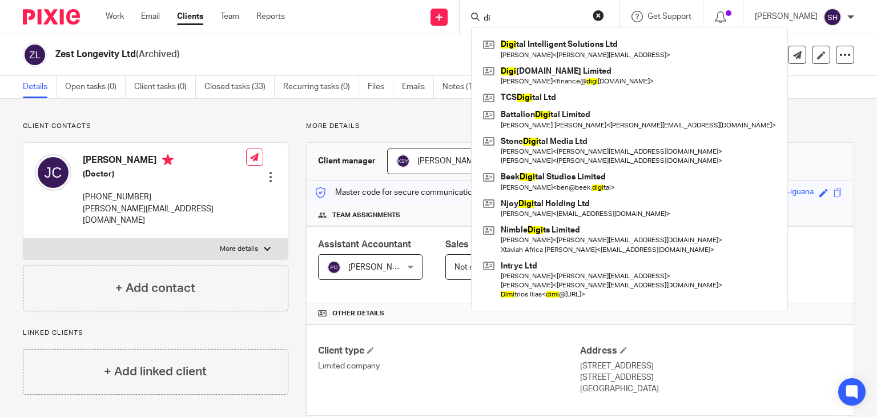
type input "d"
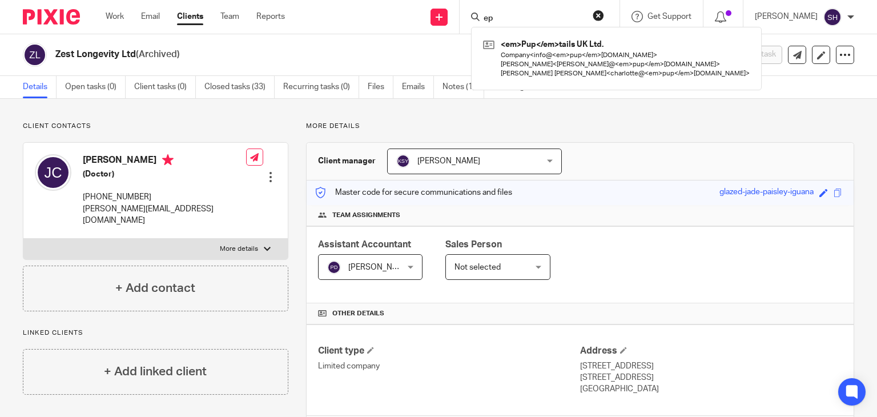
type input "e"
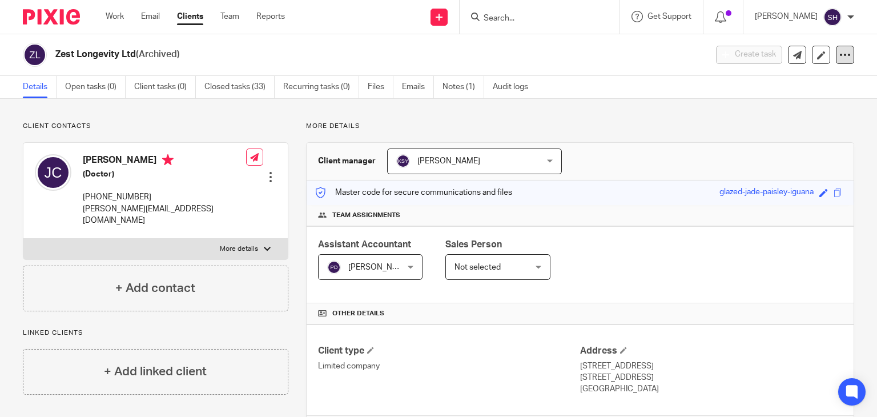
click at [438, 51] on icon at bounding box center [845, 54] width 11 height 11
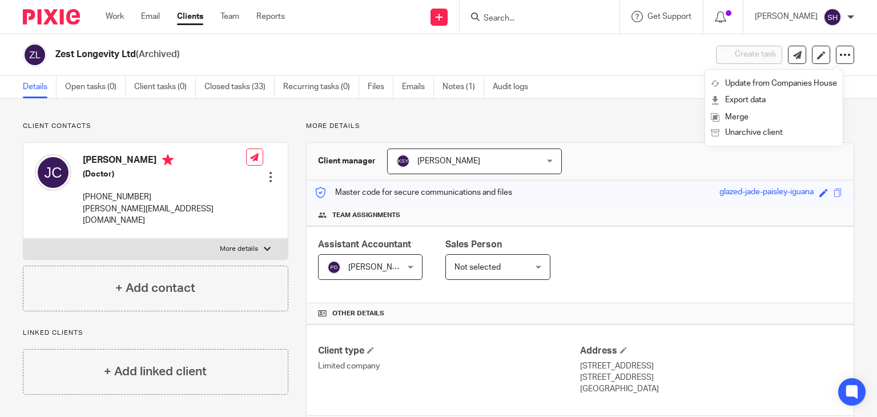
click at [194, 37] on div "Zest Longevity Ltd (Archived) Create task Update from Companies House Export da…" at bounding box center [438, 55] width 877 height 42
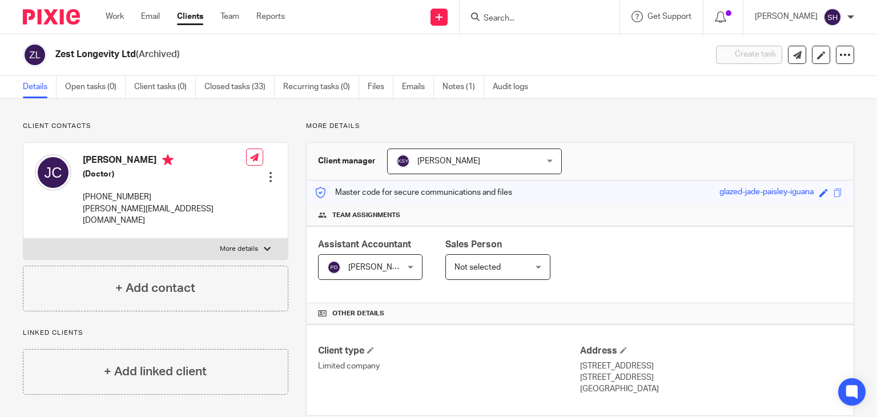
click at [188, 17] on link "Clients" at bounding box center [190, 16] width 26 height 11
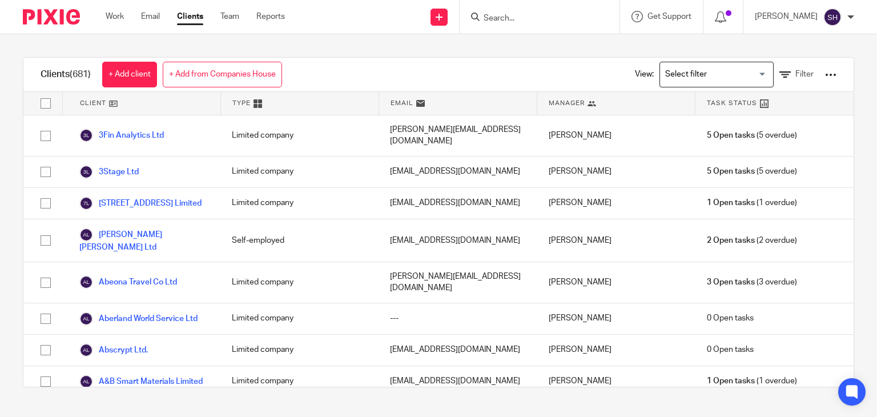
click at [506, 17] on input "Search" at bounding box center [534, 19] width 103 height 10
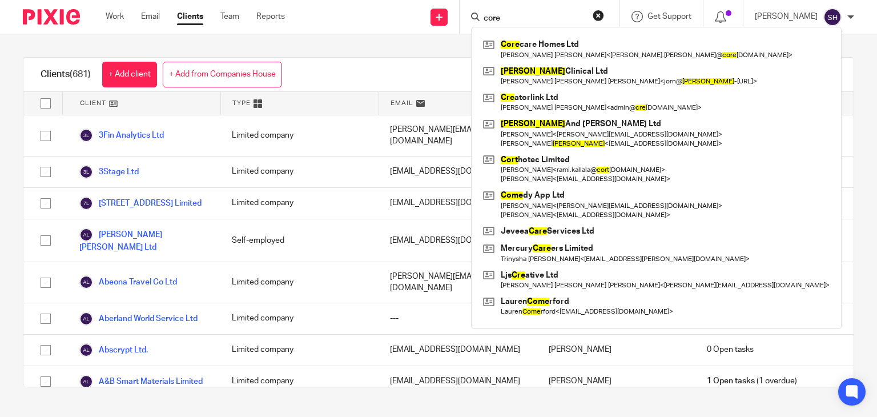
type input "core"
click at [420, 43] on div "Clients (681) + Add client + Add from Companies House View: Loading... Filter C…" at bounding box center [438, 222] width 877 height 376
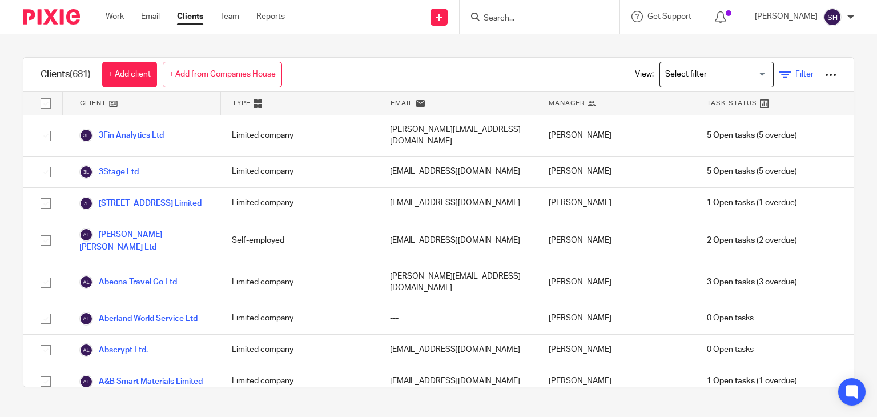
click at [780, 69] on link "Filter" at bounding box center [797, 75] width 34 height 12
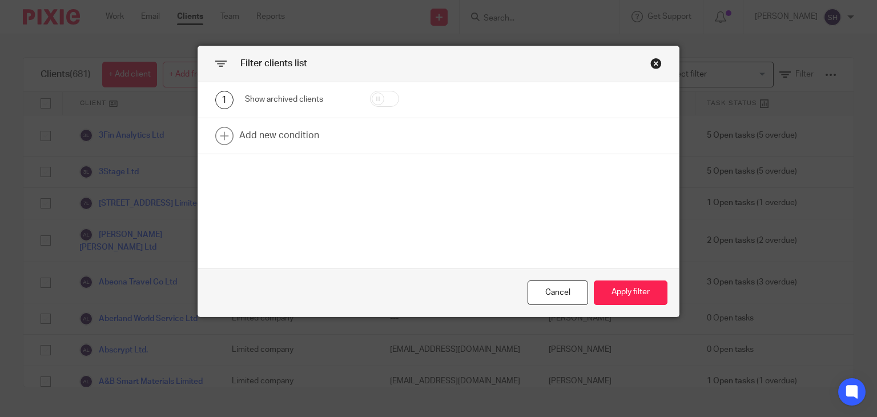
click at [370, 95] on input "checkbox" at bounding box center [384, 99] width 29 height 16
checkbox input "true"
click at [640, 288] on button "Apply filter" at bounding box center [631, 292] width 74 height 25
click at [635, 294] on button "Apply filter" at bounding box center [631, 292] width 74 height 25
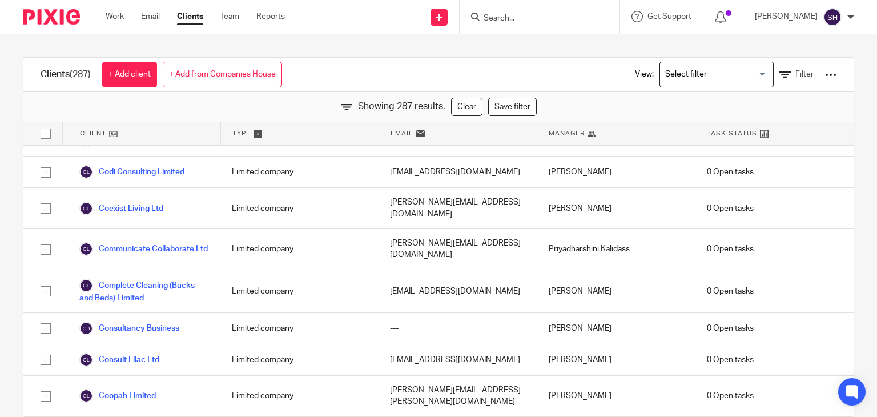
scroll to position [1657, 0]
